Goal: Transaction & Acquisition: Download file/media

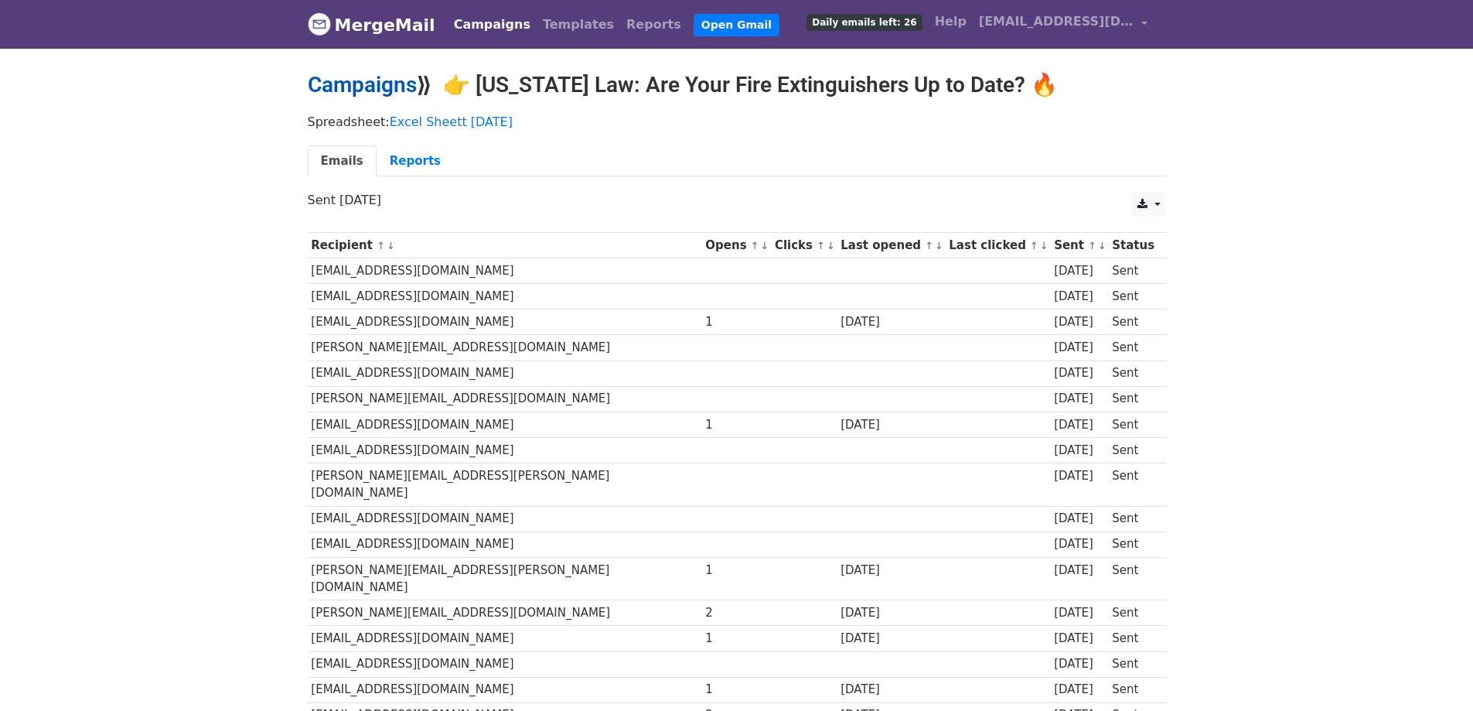
click at [405, 90] on link "Campaigns" at bounding box center [362, 85] width 109 height 26
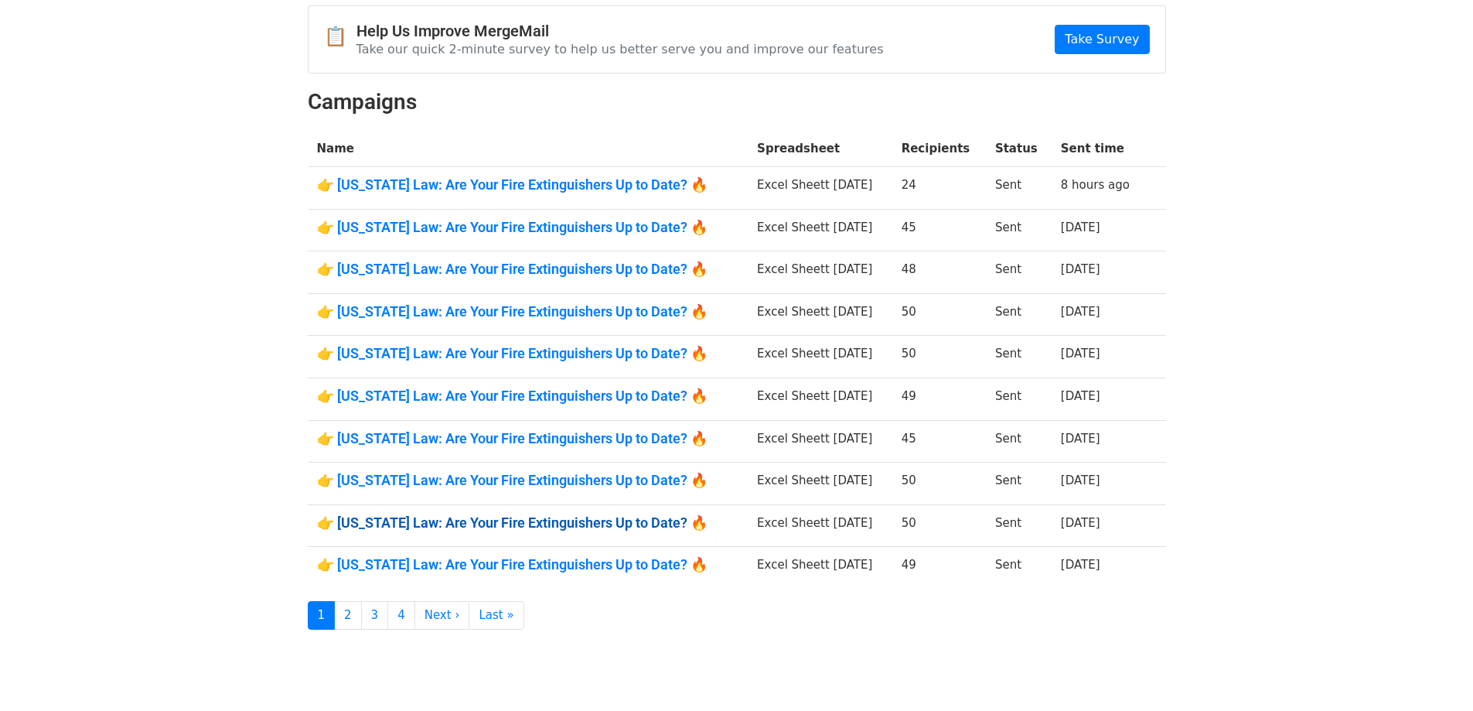
scroll to position [155, 0]
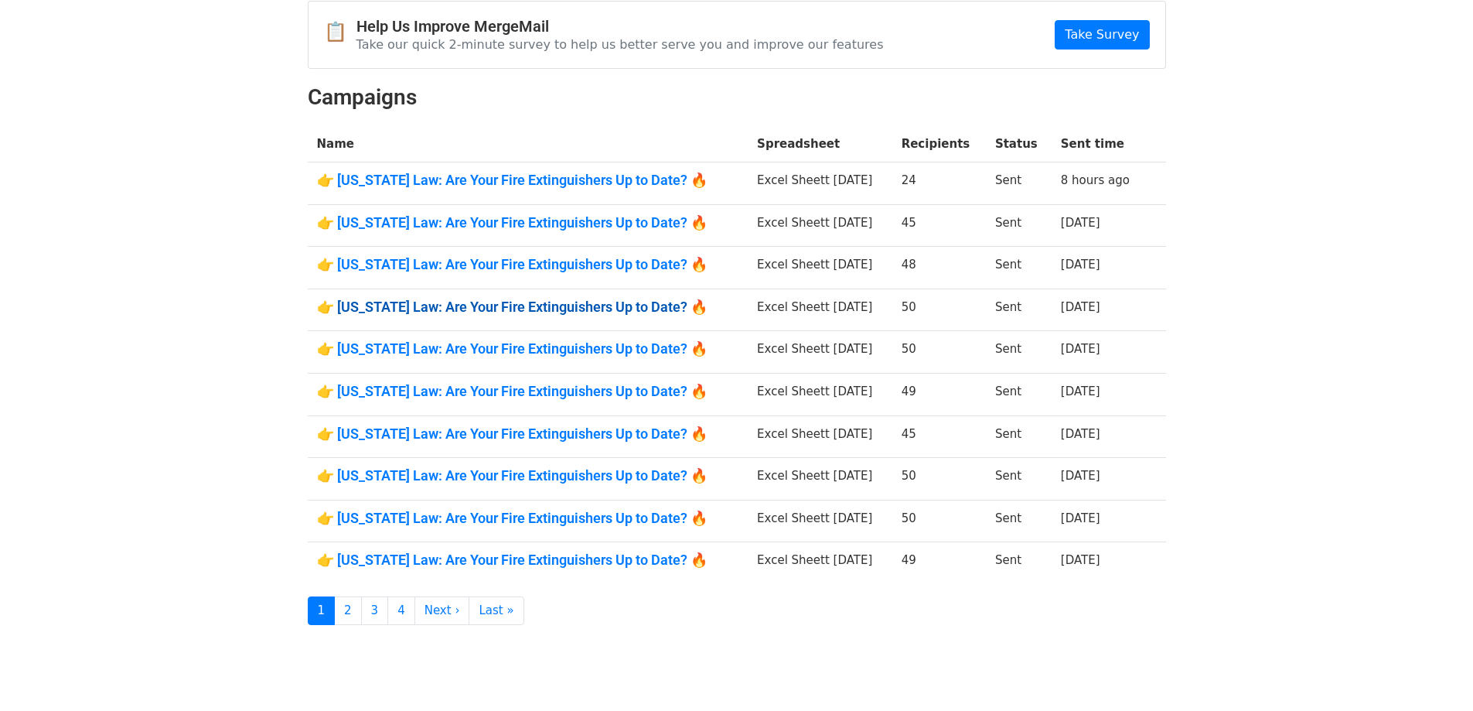
click at [621, 302] on link "👉 Illinois Law: Are Your Fire Extinguishers Up to Date? 🔥" at bounding box center [528, 307] width 422 height 17
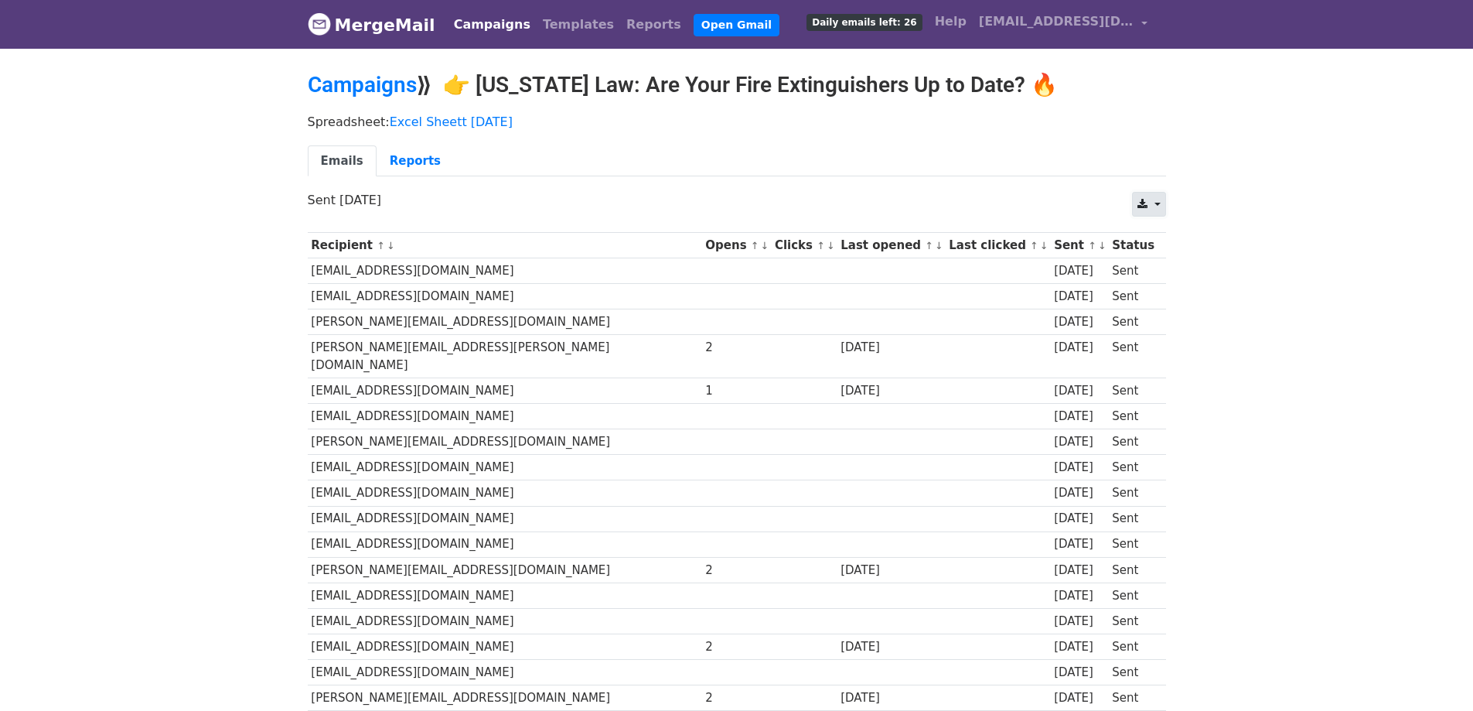
click at [1138, 205] on link at bounding box center [1148, 204] width 33 height 25
click at [1146, 230] on link "CSV" at bounding box center [1168, 239] width 70 height 25
click at [400, 86] on link "Campaigns" at bounding box center [362, 85] width 109 height 26
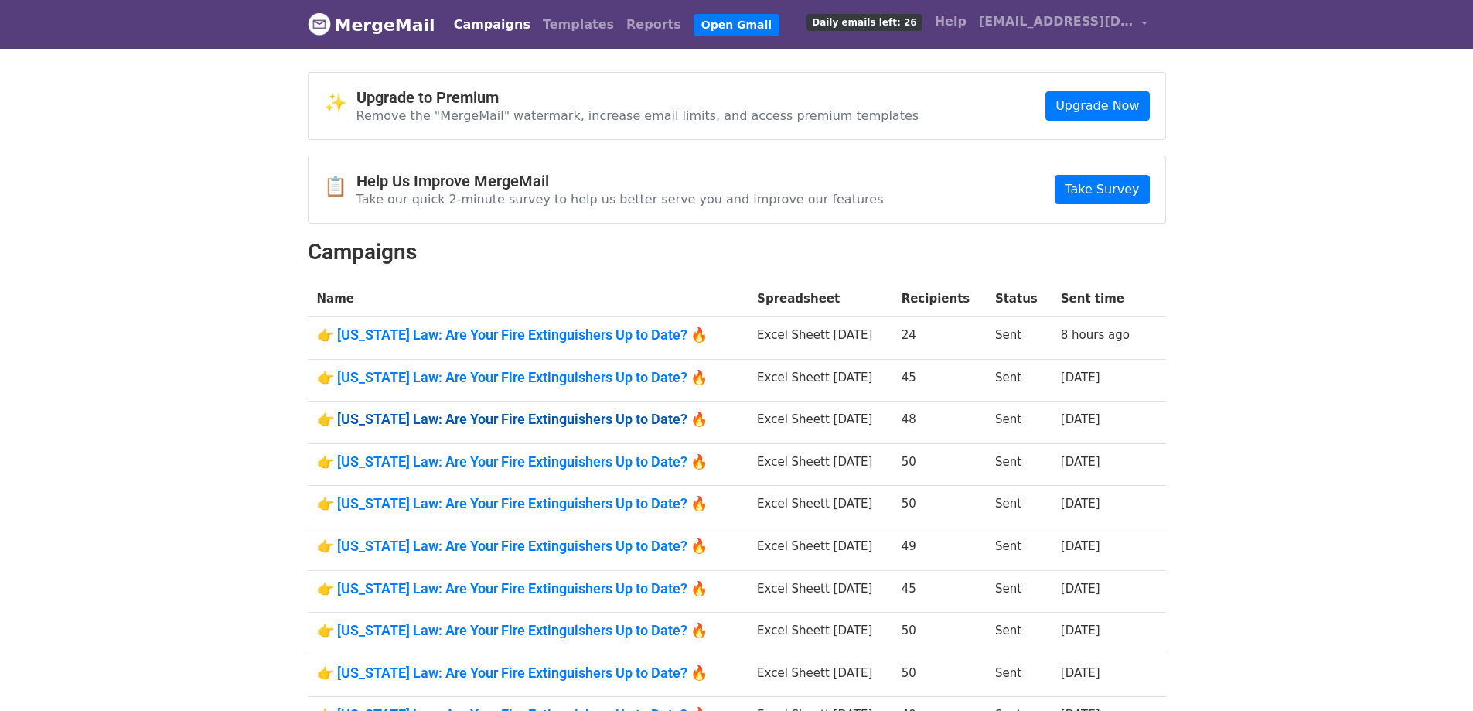
click at [592, 424] on link "👉 [US_STATE] Law: Are Your Fire Extinguishers Up to Date? 🔥" at bounding box center [528, 419] width 422 height 17
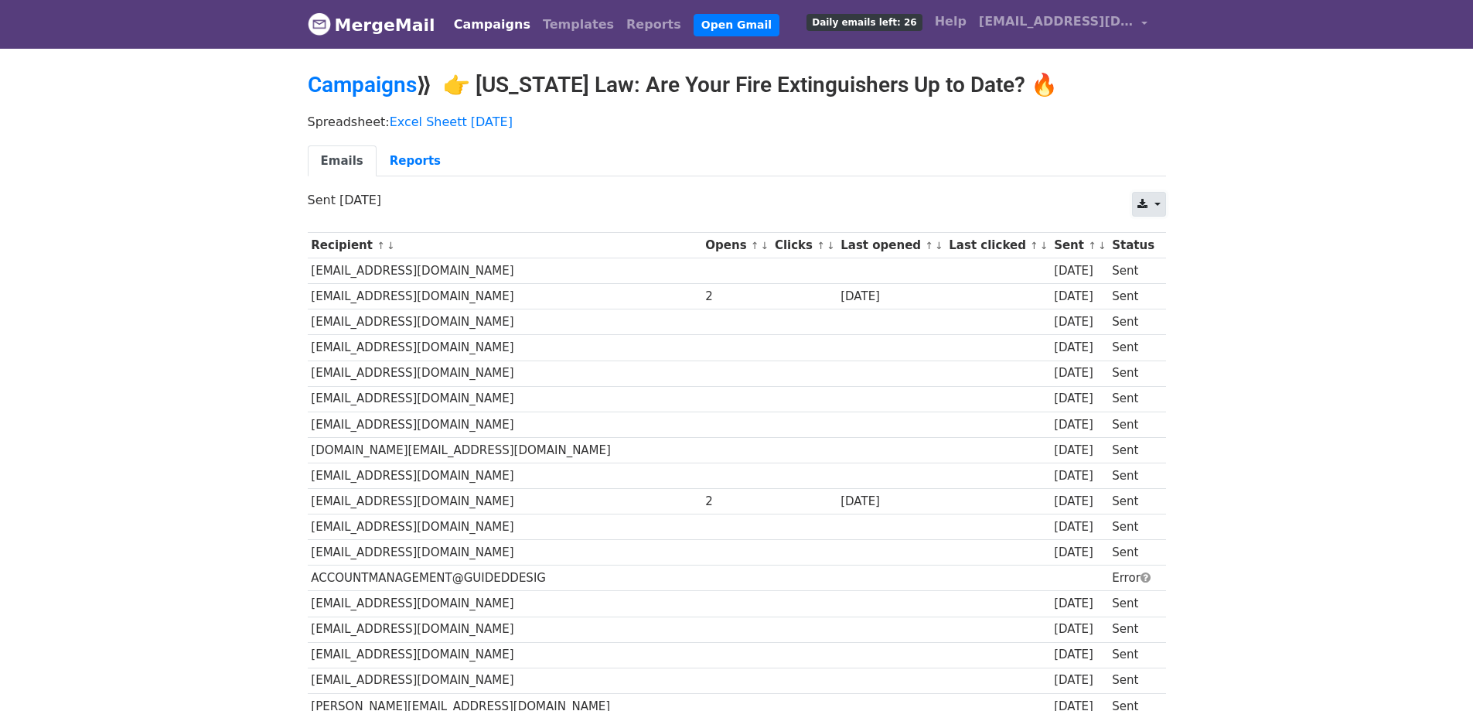
click at [1145, 200] on icon at bounding box center [1143, 204] width 10 height 11
click at [1153, 235] on link "CSV" at bounding box center [1168, 239] width 70 height 25
click at [401, 86] on link "Campaigns" at bounding box center [362, 85] width 109 height 26
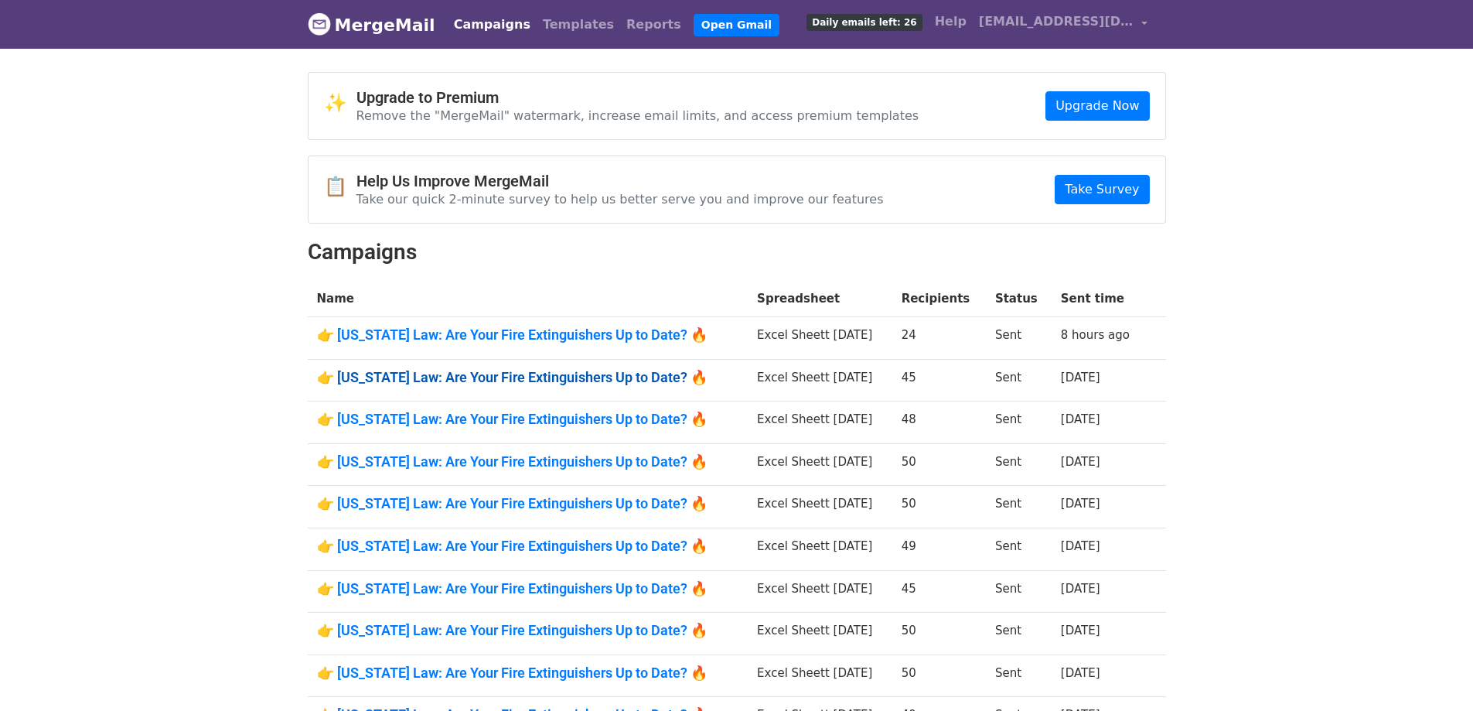
click at [595, 383] on link "👉 Illinois Law: Are Your Fire Extinguishers Up to Date? 🔥" at bounding box center [528, 377] width 422 height 17
click at [597, 420] on link "👉 Illinois Law: Are Your Fire Extinguishers Up to Date? 🔥" at bounding box center [528, 419] width 422 height 17
click at [589, 380] on link "👉 [US_STATE] Law: Are Your Fire Extinguishers Up to Date? 🔥" at bounding box center [528, 377] width 422 height 17
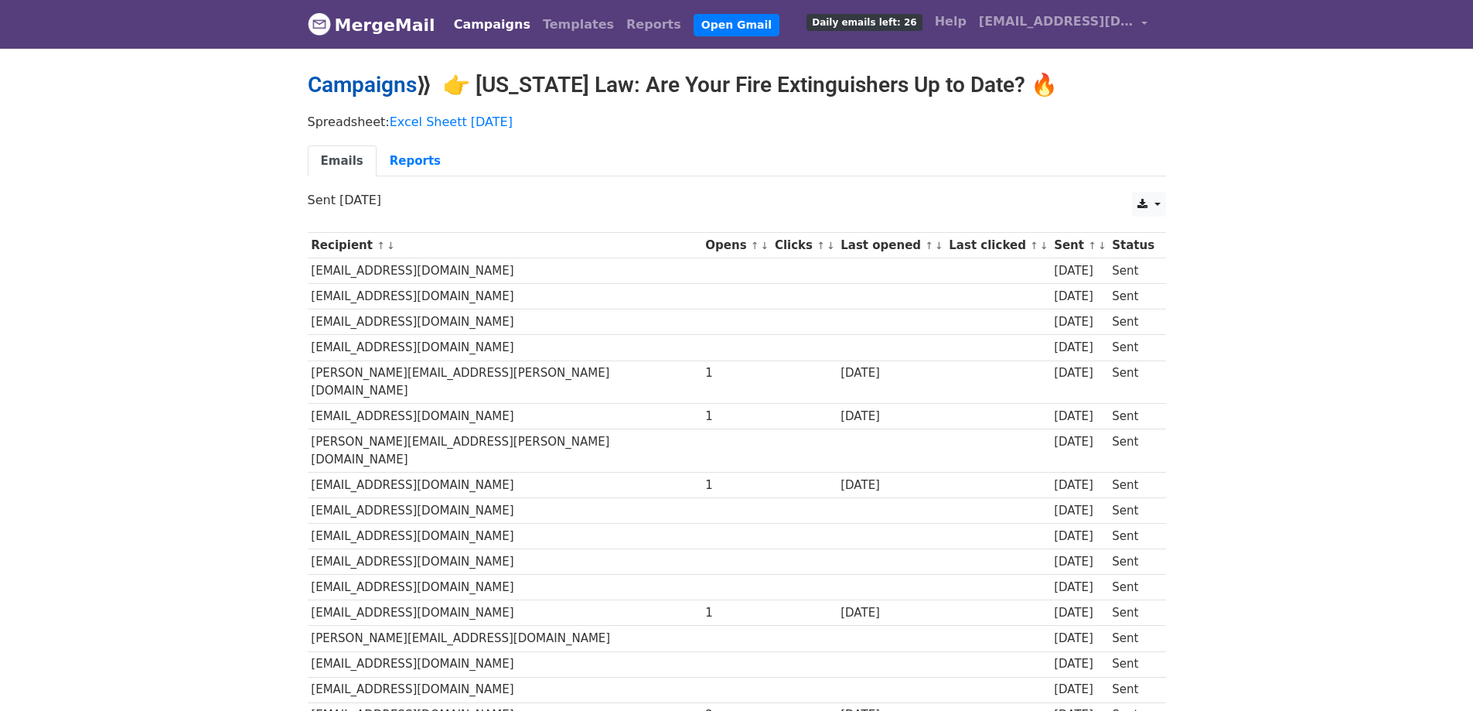
click at [408, 79] on link "Campaigns" at bounding box center [362, 85] width 109 height 26
click at [368, 90] on link "Campaigns" at bounding box center [362, 85] width 109 height 26
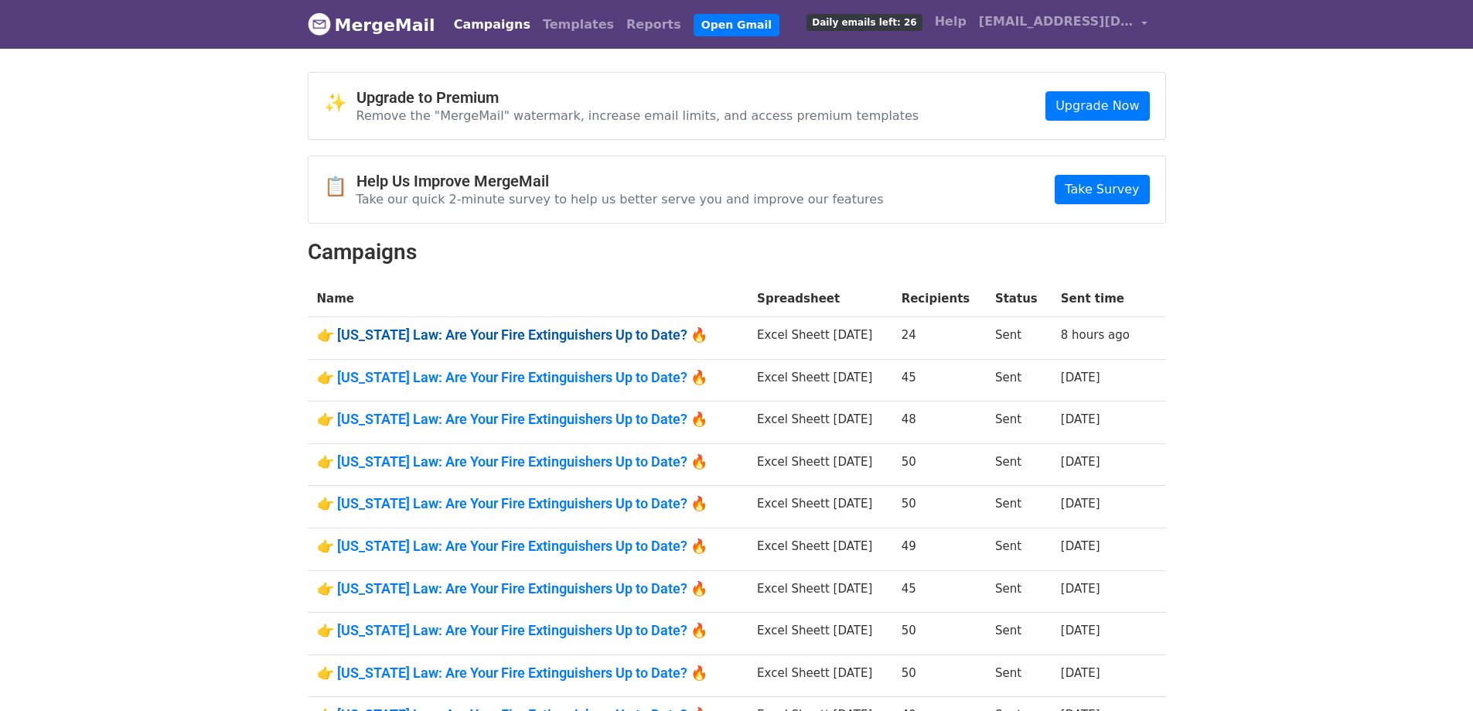
click at [551, 325] on td "👉 [US_STATE] Law: Are Your Fire Extinguishers Up to Date? 🔥" at bounding box center [528, 338] width 441 height 43
click at [545, 324] on td "👉 Illinois Law: Are Your Fire Extinguishers Up to Date? 🔥" at bounding box center [528, 338] width 441 height 43
click at [544, 326] on link "👉 Illinois Law: Are Your Fire Extinguishers Up to Date? 🔥" at bounding box center [528, 334] width 422 height 17
click at [574, 380] on link "👉 Illinois Law: Are Your Fire Extinguishers Up to Date? 🔥" at bounding box center [528, 377] width 422 height 17
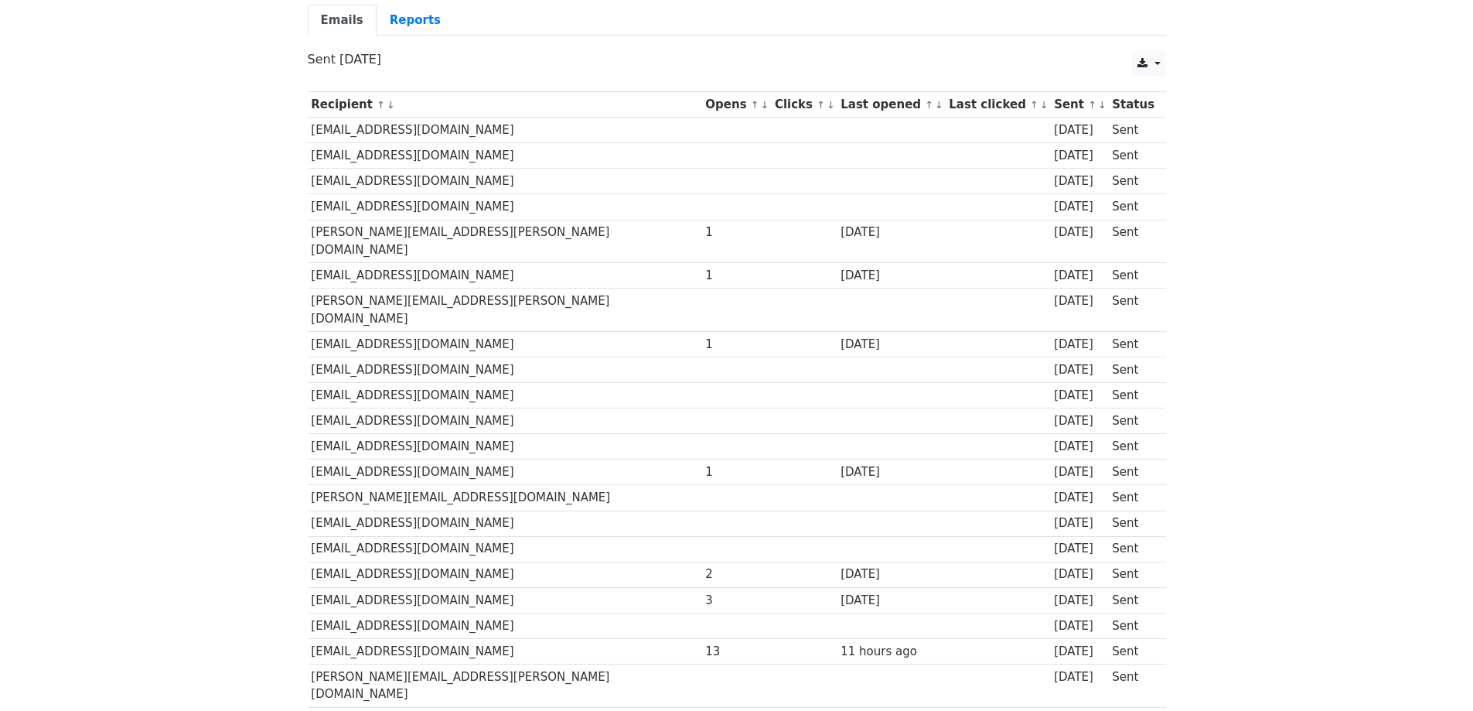
scroll to position [140, 0]
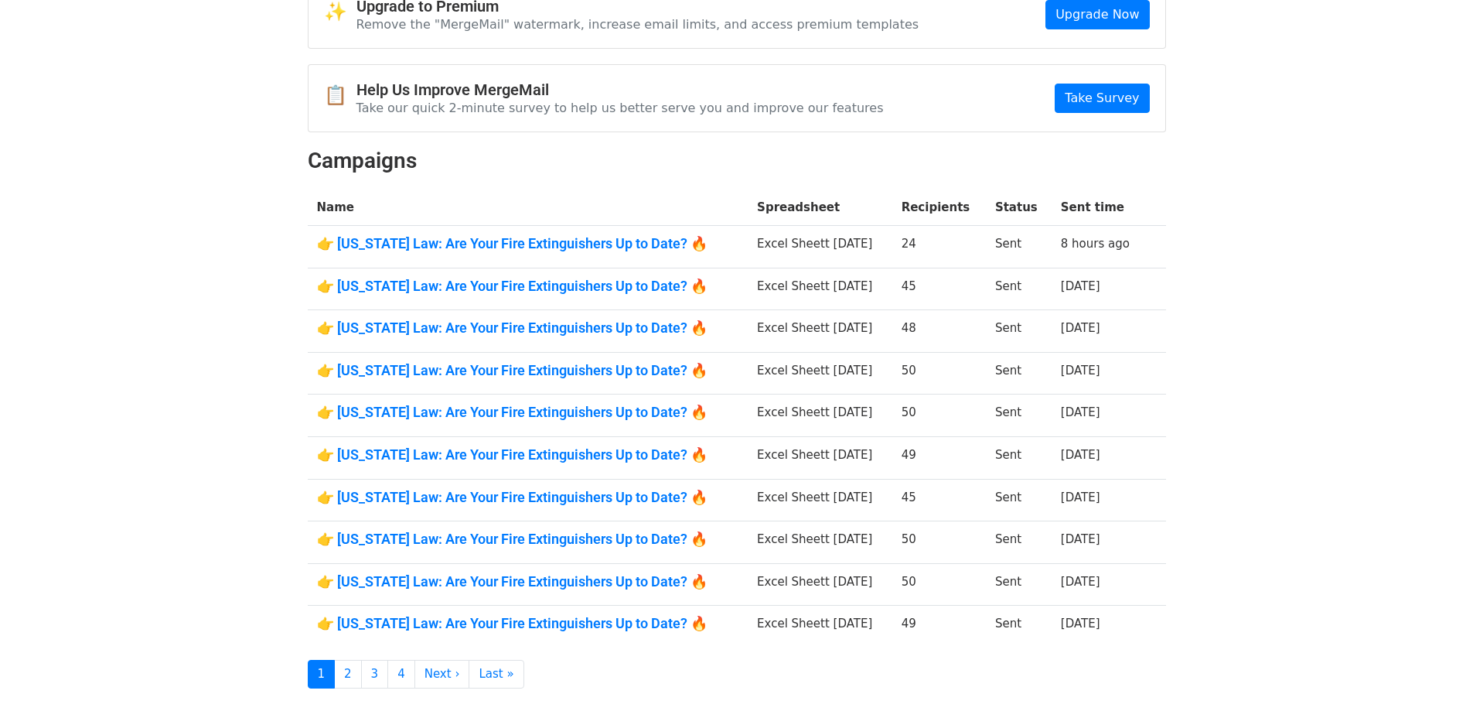
scroll to position [193, 0]
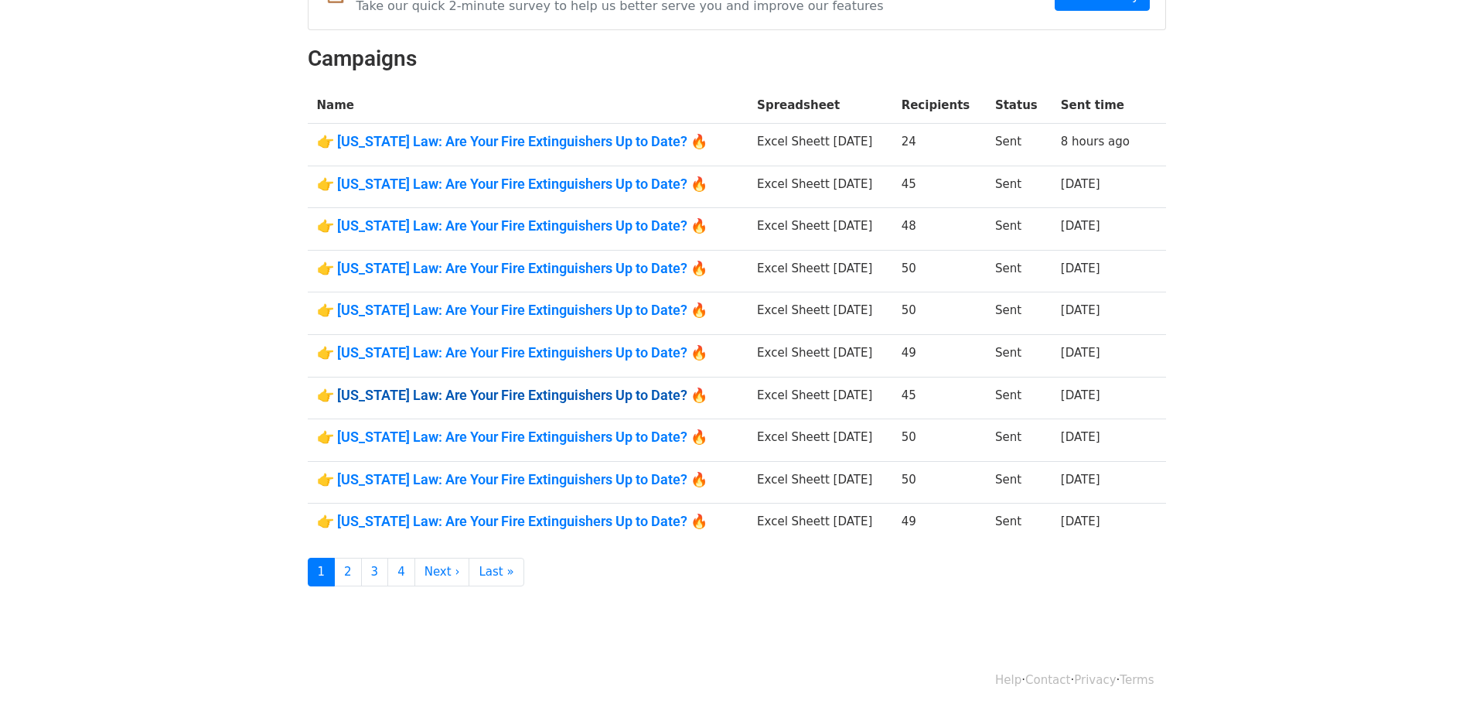
click at [584, 394] on link "👉 Illinois Law: Are Your Fire Extinguishers Up to Date? 🔥" at bounding box center [528, 395] width 422 height 17
click at [551, 388] on link "👉 Illinois Law: Are Your Fire Extinguishers Up to Date? 🔥" at bounding box center [528, 395] width 422 height 17
click at [575, 227] on link "👉 Illinois Law: Are Your Fire Extinguishers Up to Date? 🔥" at bounding box center [528, 225] width 422 height 17
click at [569, 265] on link "👉 Illinois Law: Are Your Fire Extinguishers Up to Date? 🔥" at bounding box center [528, 268] width 422 height 17
click at [557, 184] on link "👉 Illinois Law: Are Your Fire Extinguishers Up to Date? 🔥" at bounding box center [528, 184] width 422 height 17
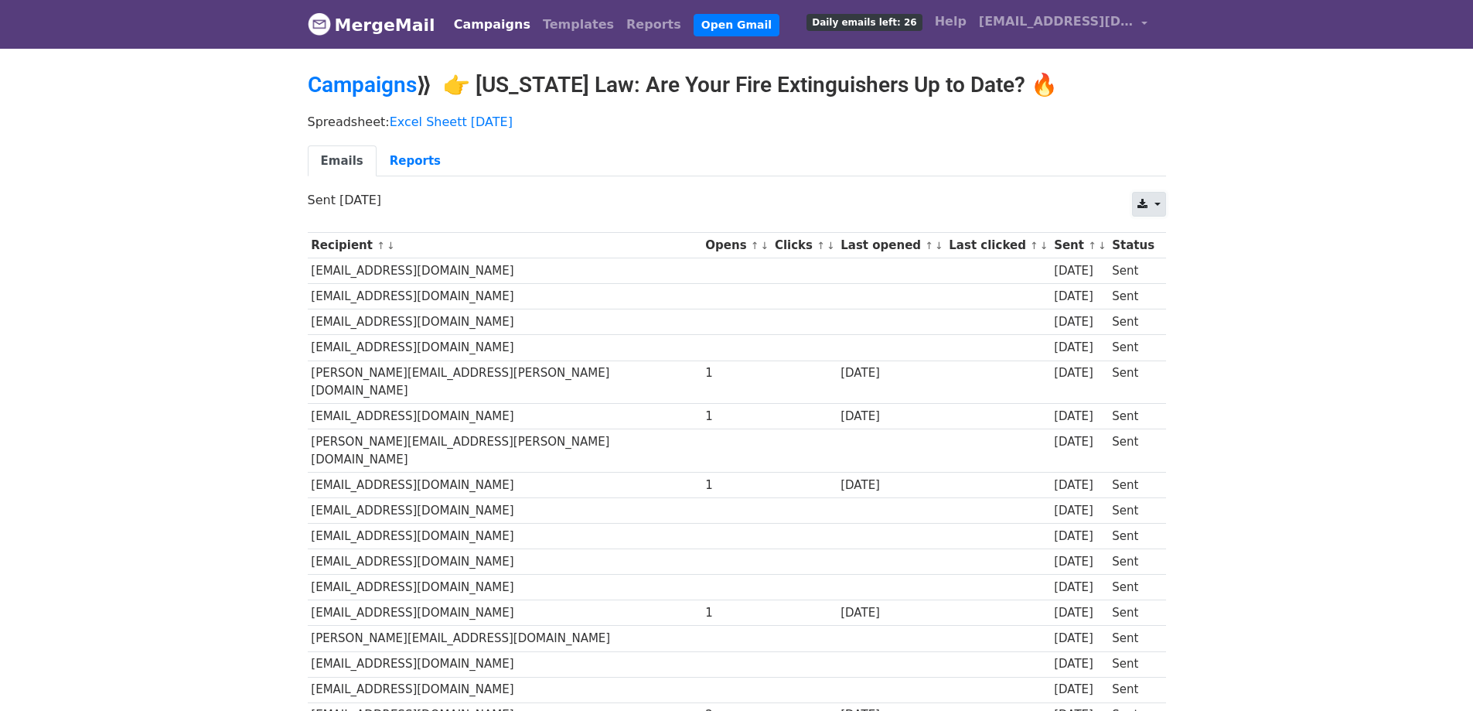
click at [1153, 212] on link at bounding box center [1148, 204] width 33 height 25
click at [1159, 231] on link "CSV" at bounding box center [1168, 239] width 70 height 25
click at [404, 84] on link "Campaigns" at bounding box center [362, 85] width 109 height 26
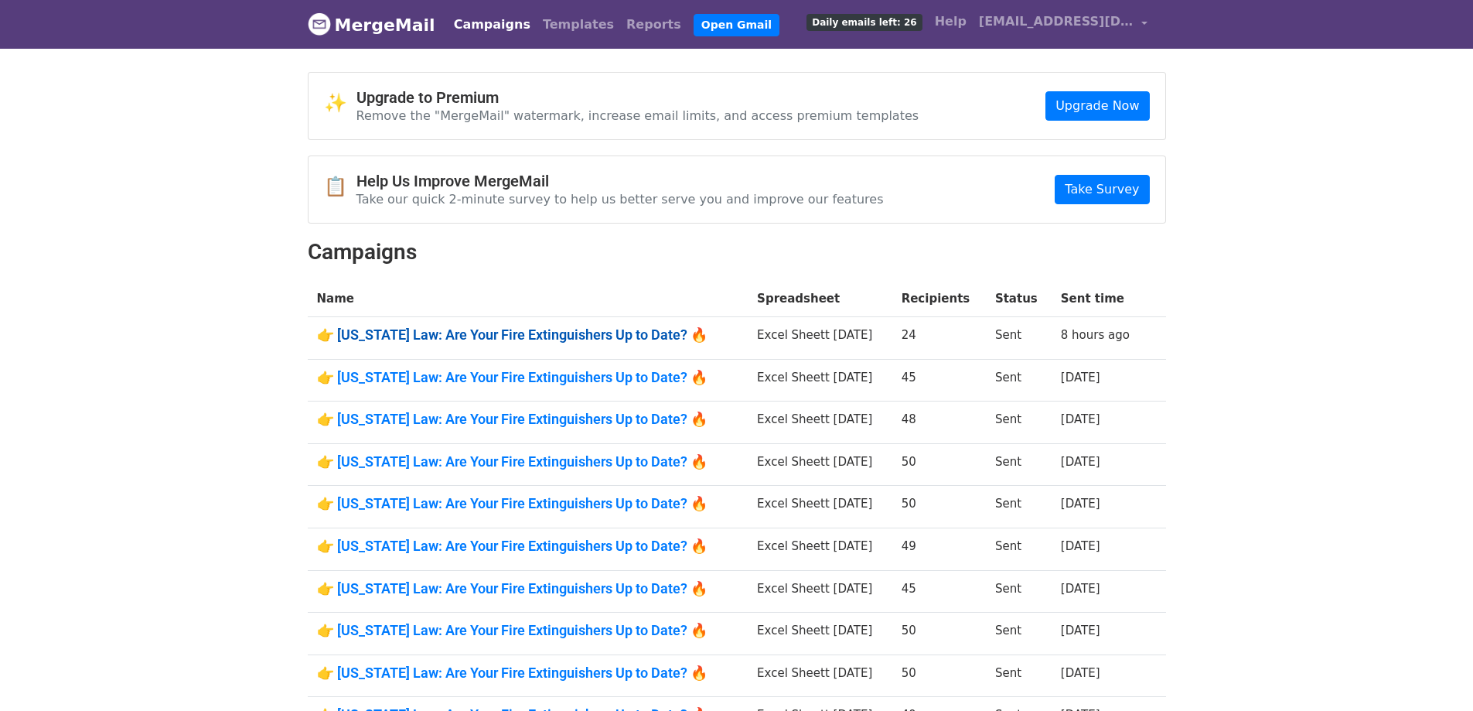
click at [544, 329] on link "👉 Illinois Law: Are Your Fire Extinguishers Up to Date? 🔥" at bounding box center [528, 334] width 422 height 17
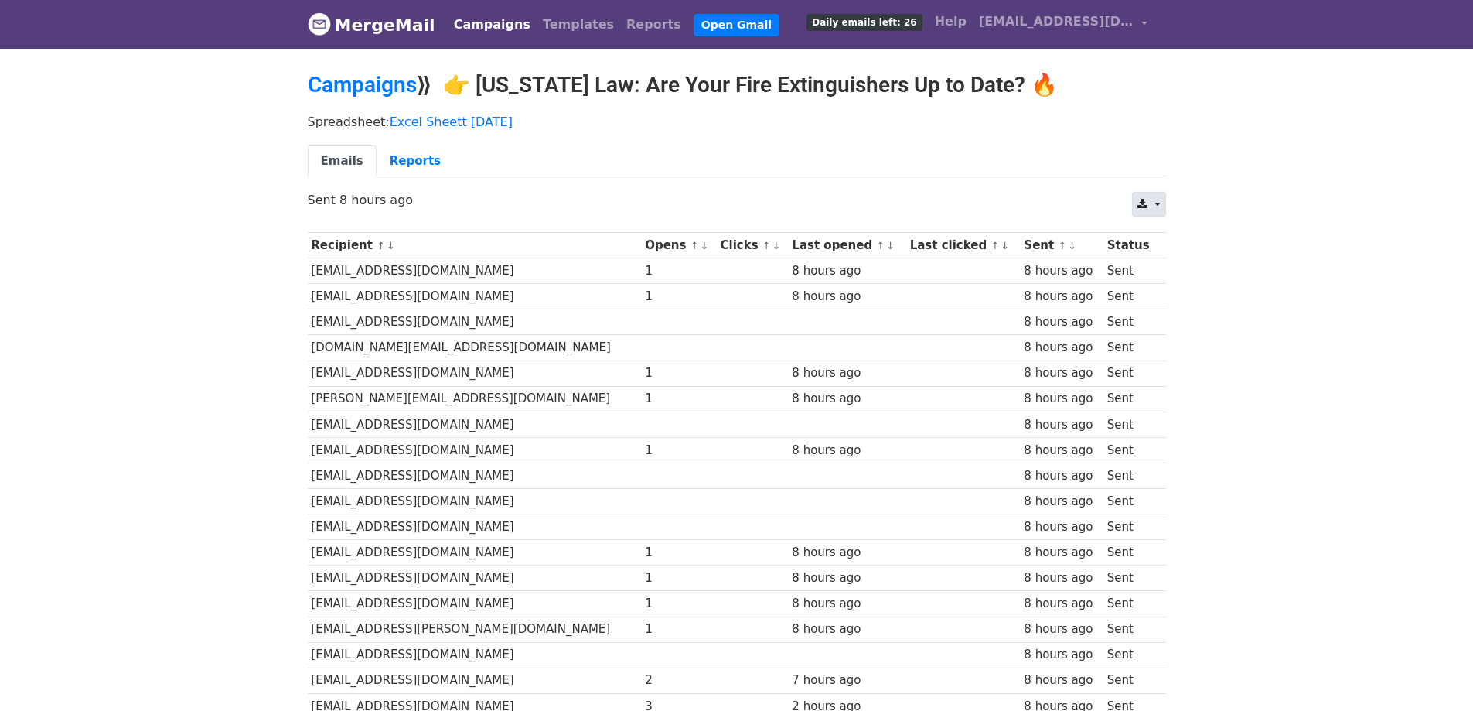
click at [1159, 201] on link at bounding box center [1148, 204] width 33 height 25
click at [1154, 237] on link "CSV" at bounding box center [1168, 239] width 70 height 25
click at [390, 89] on link "Campaigns" at bounding box center [362, 85] width 109 height 26
